Goal: Task Accomplishment & Management: Manage account settings

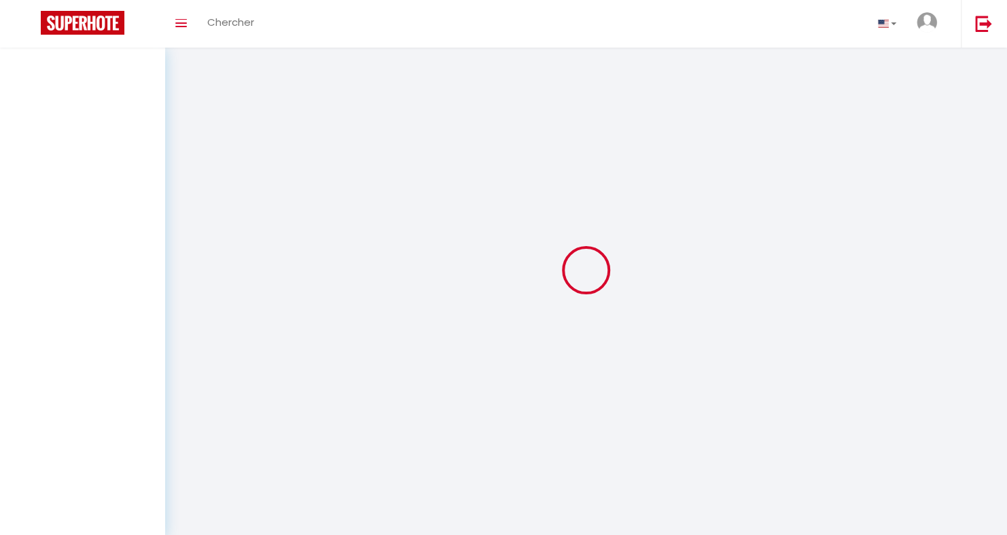
select select "all"
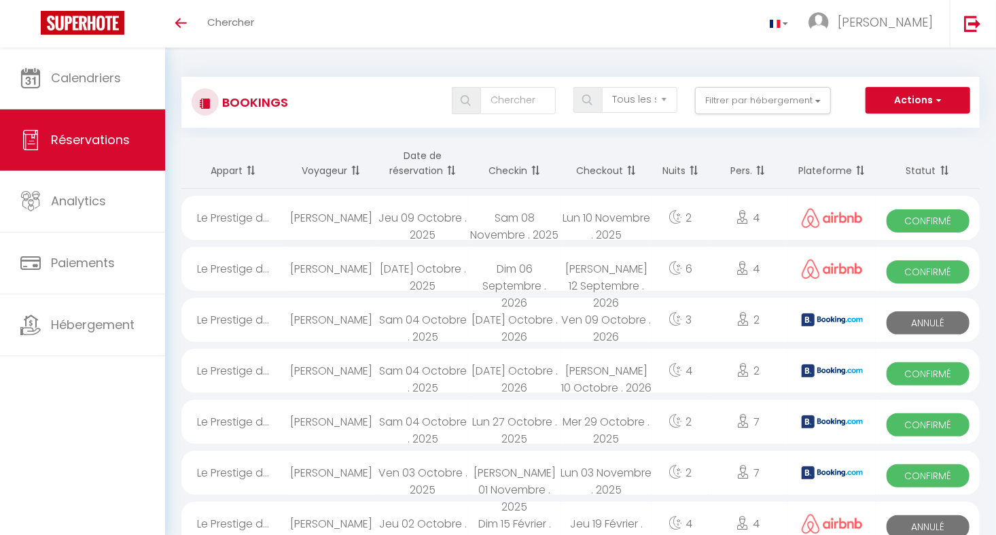
click at [510, 267] on div "Dim 06 Septembre . 2026" at bounding box center [515, 269] width 92 height 44
select select "OK"
select select "0"
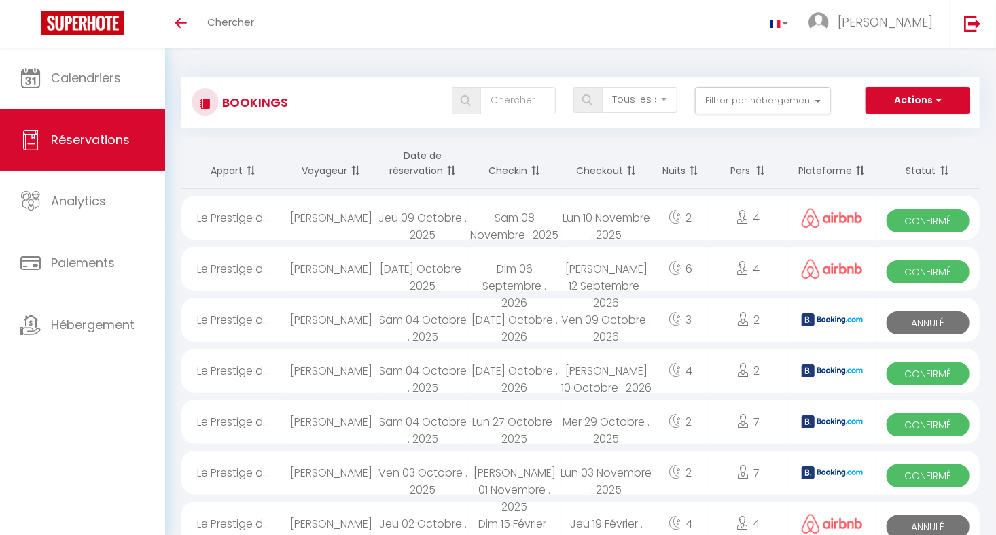
select select "1"
select select
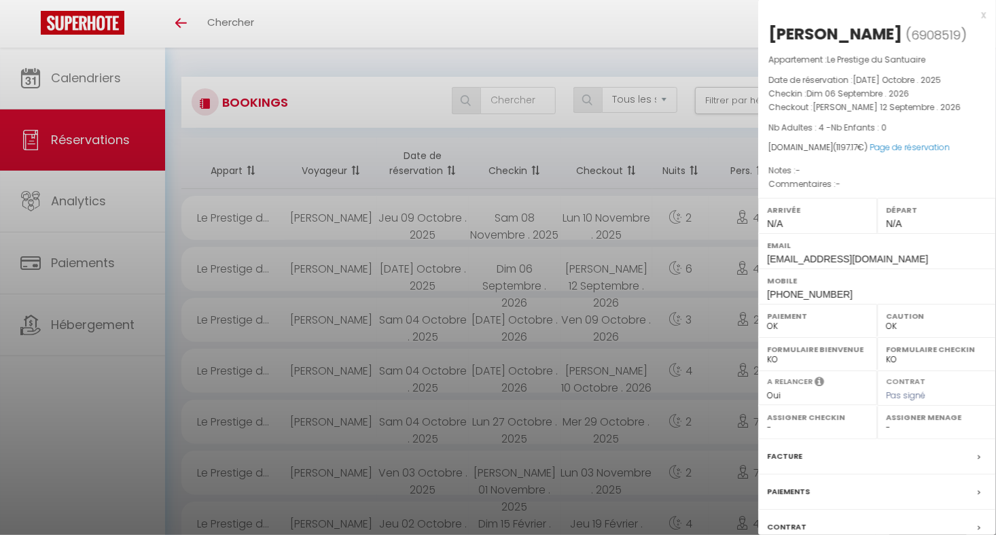
click at [380, 275] on div at bounding box center [498, 267] width 996 height 535
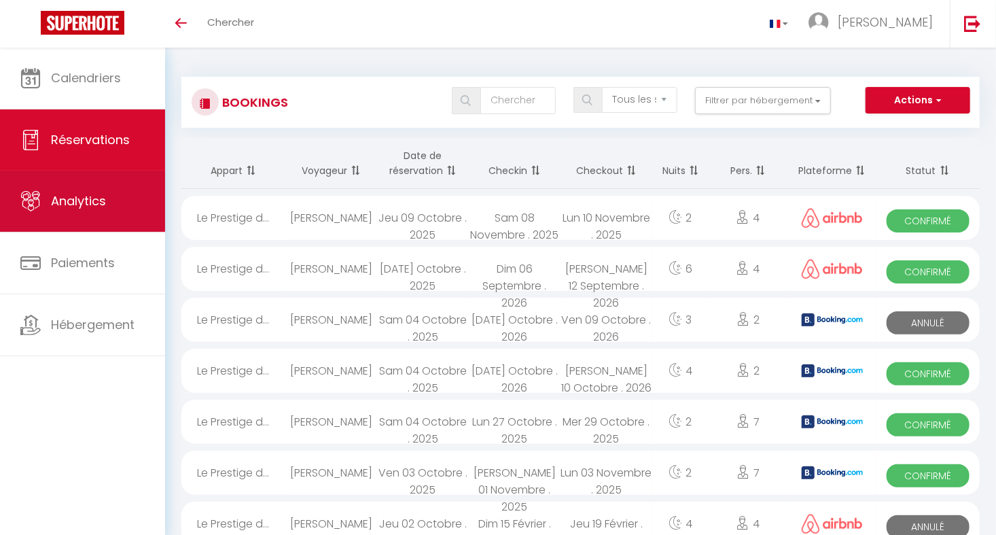
click at [77, 202] on span "Analytics" at bounding box center [78, 200] width 55 height 17
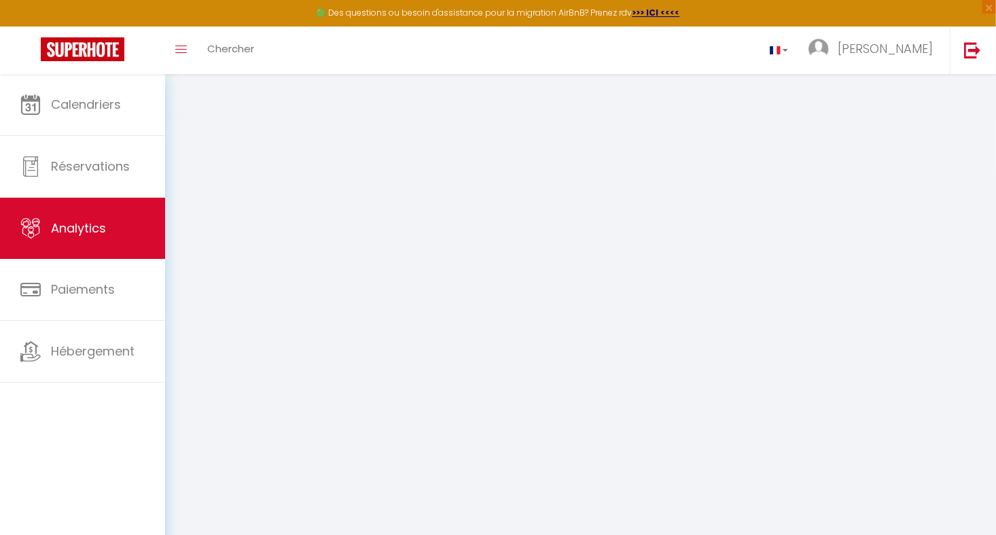
select select "2025"
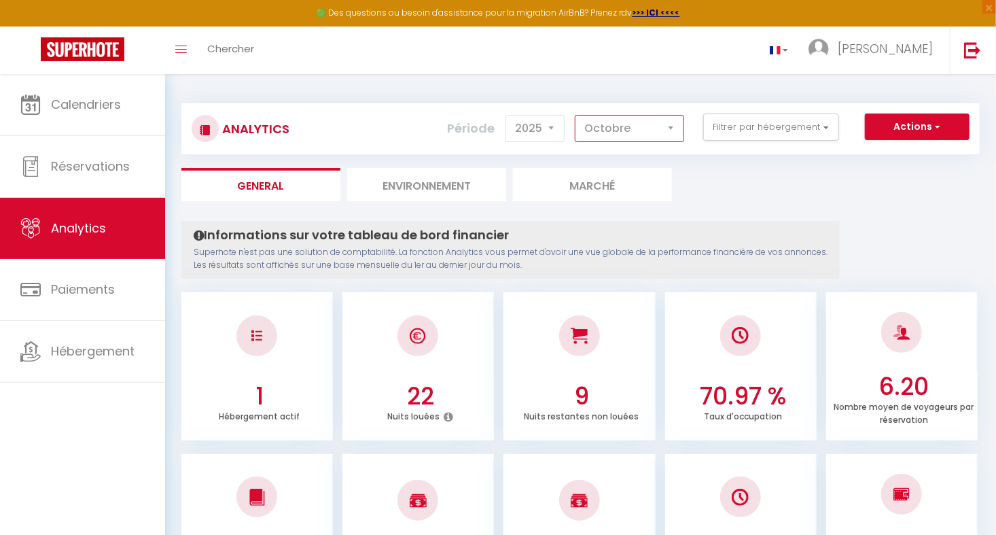
click at [674, 127] on select "Janvier Février Mars Avril Mai Juin Juillet Août Septembre Octobre Novembre Déc…" at bounding box center [629, 128] width 109 height 27
select select "11"
click at [576, 115] on select "Janvier Février Mars Avril Mai Juin Juillet Août Septembre Octobre Novembre Déc…" at bounding box center [629, 128] width 109 height 27
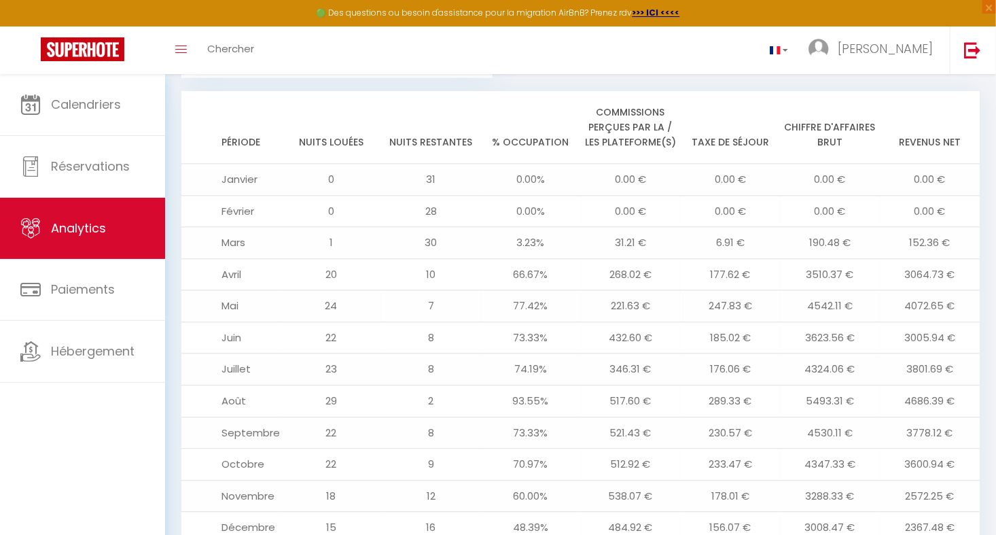
scroll to position [1502, 0]
